Goal: Task Accomplishment & Management: Manage account settings

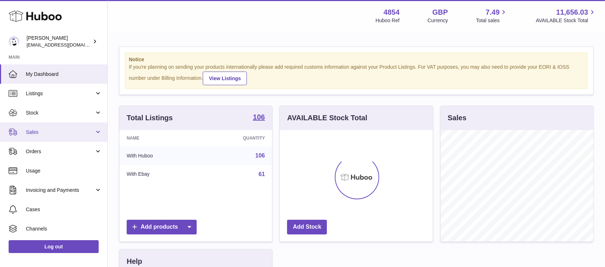
scroll to position [112, 152]
click at [62, 137] on link "Sales" at bounding box center [53, 132] width 107 height 19
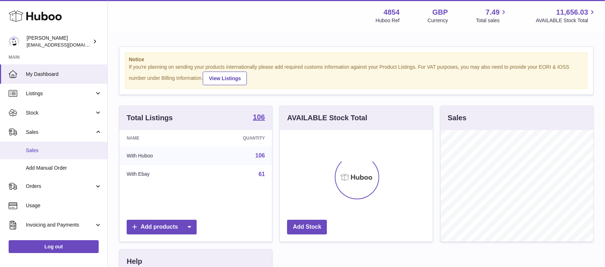
click at [55, 149] on span "Sales" at bounding box center [64, 150] width 76 height 7
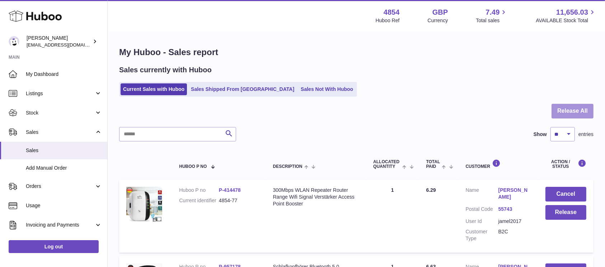
click at [563, 110] on button "Release All" at bounding box center [572, 111] width 42 height 15
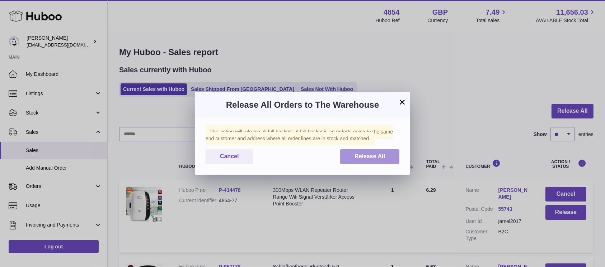
click at [377, 158] on span "Release All" at bounding box center [369, 156] width 30 height 6
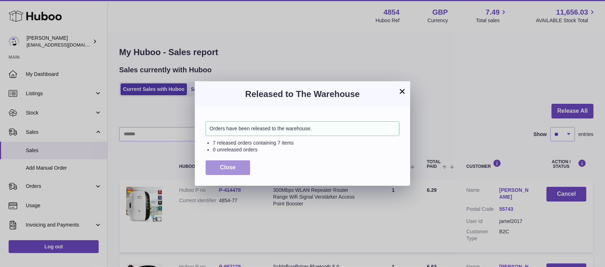
click at [229, 167] on span "Close" at bounding box center [228, 168] width 16 height 6
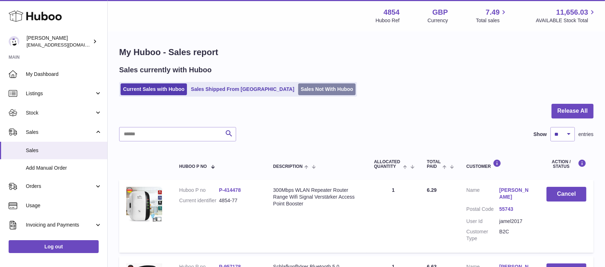
click at [298, 89] on link "Sales Not With Huboo" at bounding box center [326, 90] width 57 height 12
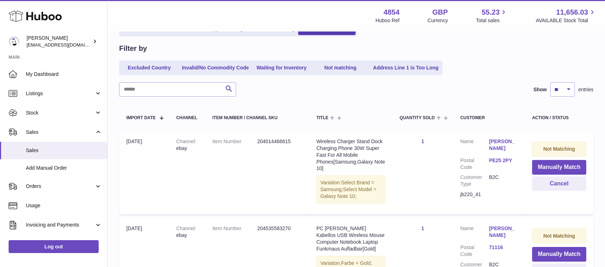
scroll to position [95, 0]
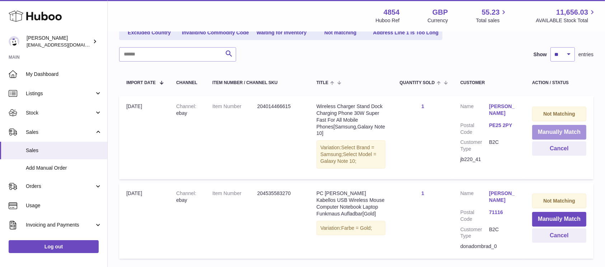
click at [554, 125] on button "Manually Match" at bounding box center [559, 132] width 54 height 15
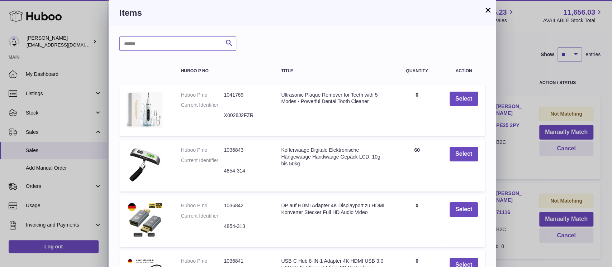
click at [167, 46] on input "text" at bounding box center [177, 44] width 117 height 14
type input "*****"
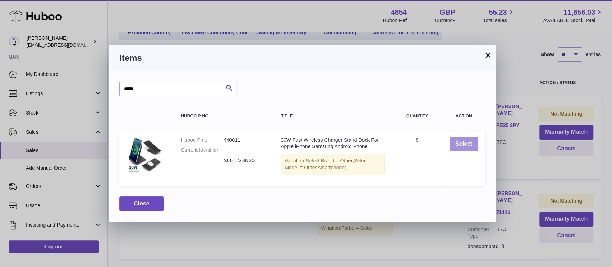
click at [454, 144] on button "Select" at bounding box center [464, 144] width 28 height 15
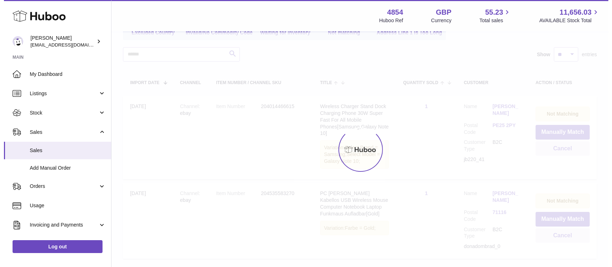
scroll to position [60, 0]
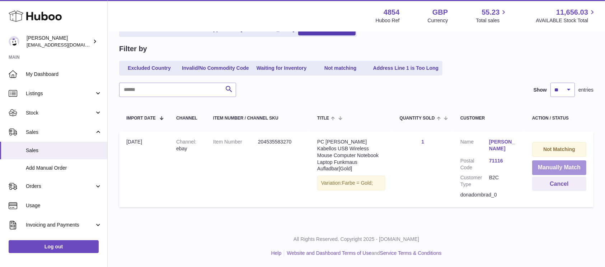
click at [545, 165] on button "Manually Match" at bounding box center [559, 168] width 54 height 15
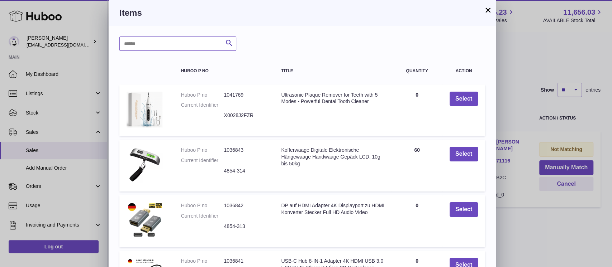
click at [171, 50] on input "text" at bounding box center [177, 44] width 117 height 14
type input "*****"
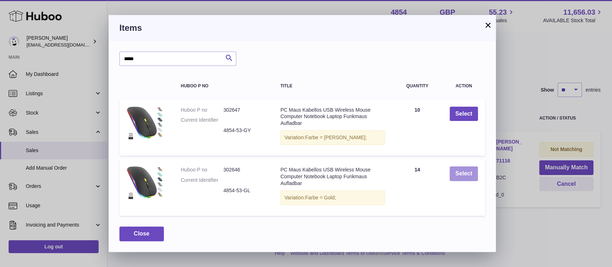
click at [453, 174] on button "Select" at bounding box center [464, 174] width 28 height 15
click at [0, 174] on div at bounding box center [0, 133] width 0 height 267
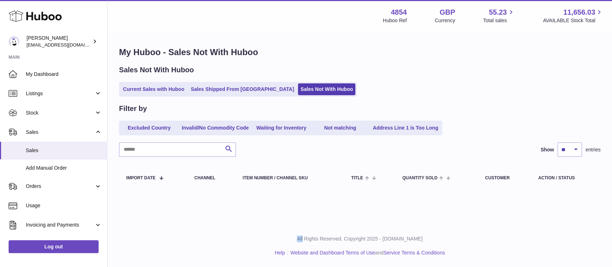
scroll to position [0, 0]
click at [52, 153] on span "Sales" at bounding box center [64, 150] width 76 height 7
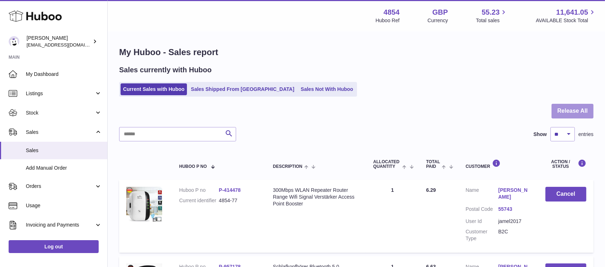
click at [592, 110] on button "Release All" at bounding box center [572, 111] width 42 height 15
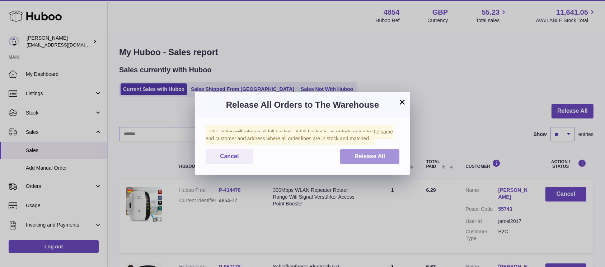
click at [351, 155] on button "Release All" at bounding box center [369, 157] width 59 height 15
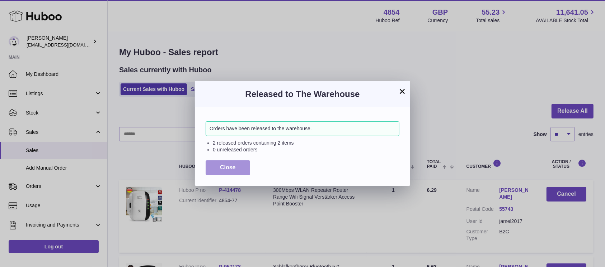
click at [227, 167] on span "Close" at bounding box center [228, 168] width 16 height 6
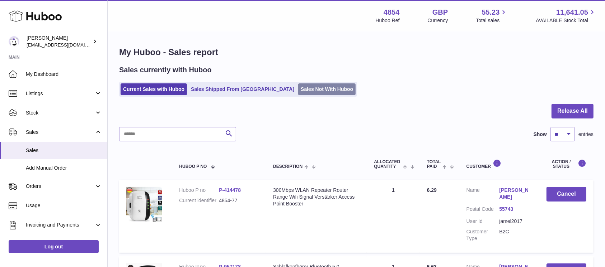
click at [298, 89] on link "Sales Not With Huboo" at bounding box center [326, 90] width 57 height 12
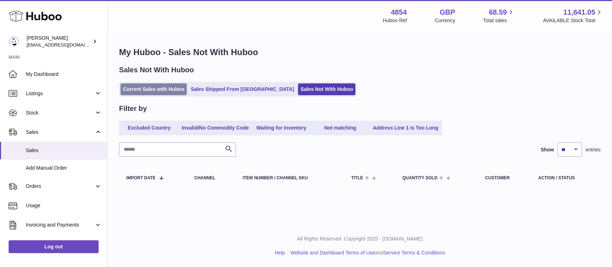
click at [172, 88] on link "Current Sales with Huboo" at bounding box center [153, 90] width 66 height 12
